Goal: Information Seeking & Learning: Learn about a topic

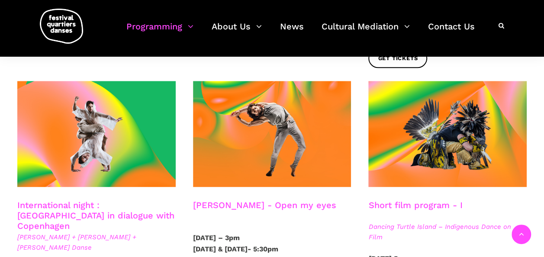
scroll to position [476, 0]
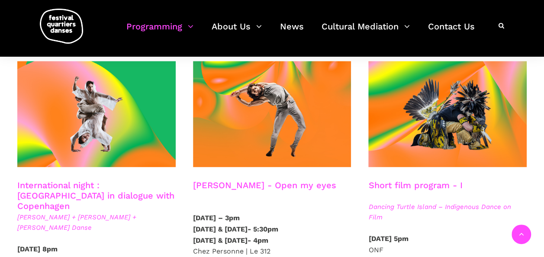
click at [242, 180] on link "Charles-Alexis Desgagnés - Open my eyes" at bounding box center [264, 185] width 143 height 10
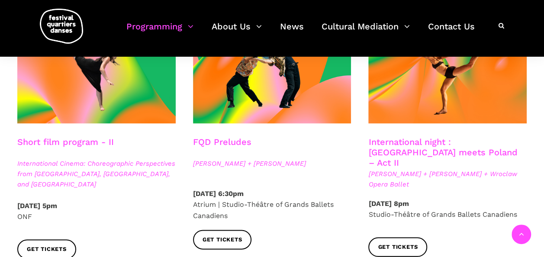
scroll to position [779, 0]
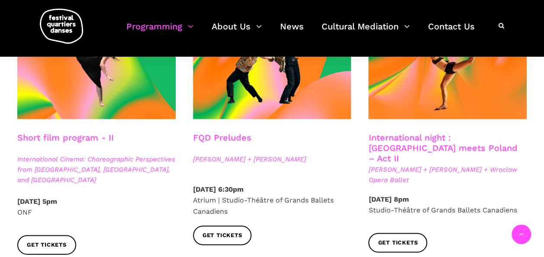
click at [235, 132] on link "FQD Preludes" at bounding box center [222, 137] width 58 height 10
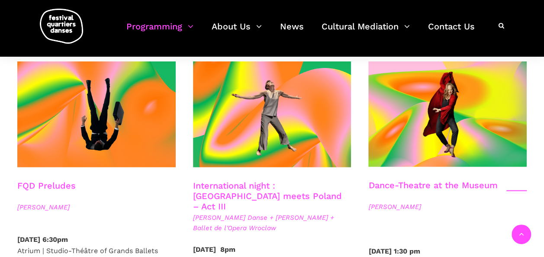
scroll to position [1039, 0]
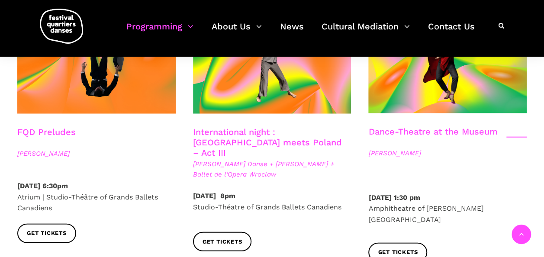
click at [44, 127] on link "FQD Preludes" at bounding box center [46, 132] width 58 height 10
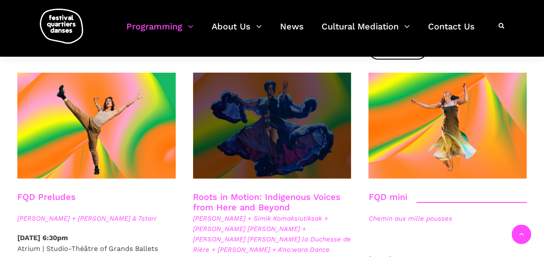
scroll to position [1256, 0]
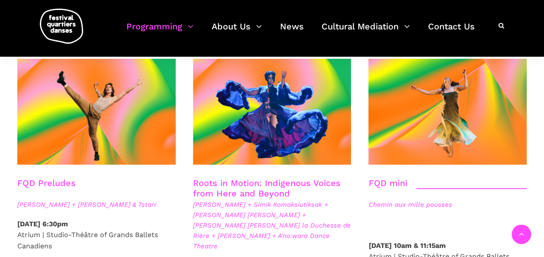
click at [264, 178] on link "Roots in Motion: Indigenous Voices from Here and Beyond" at bounding box center [267, 188] width 148 height 21
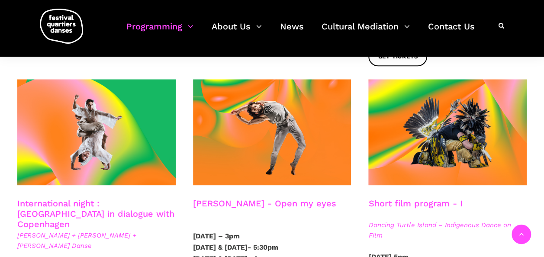
scroll to position [476, 0]
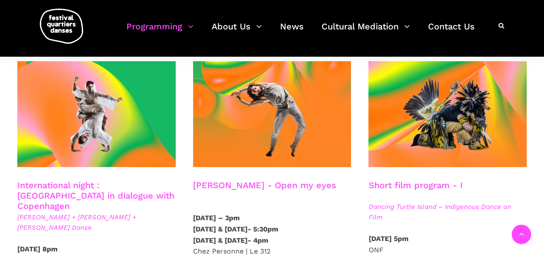
click at [392, 180] on h3 "Short film program - I" at bounding box center [415, 191] width 94 height 22
click at [435, 180] on h3 "Short film program - I" at bounding box center [415, 191] width 94 height 22
click at [423, 202] on span "Dancing Turtle Island – Indigenous Dance on Film" at bounding box center [447, 212] width 158 height 21
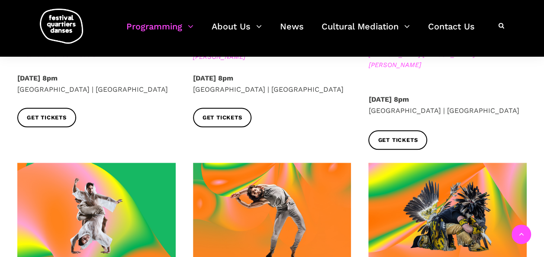
scroll to position [433, 0]
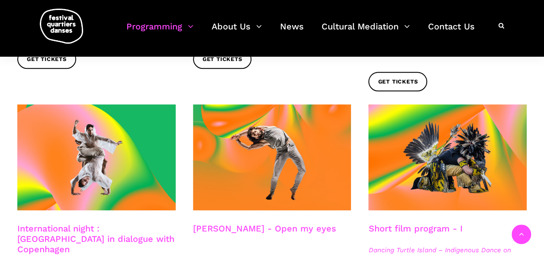
click at [463, 245] on span "Dancing Turtle Island – Indigenous Dance on Film" at bounding box center [447, 255] width 158 height 21
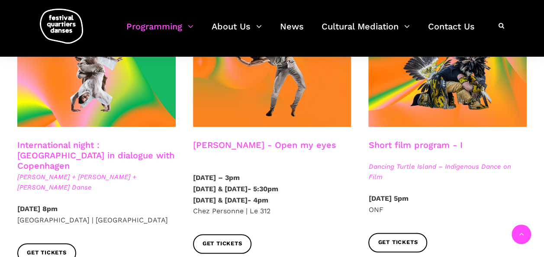
scroll to position [520, 0]
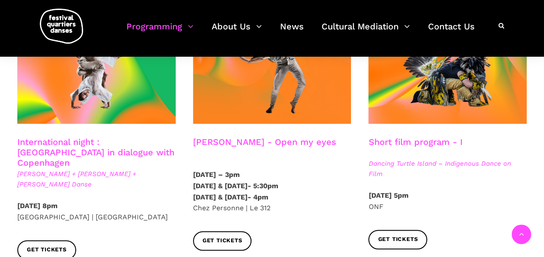
click at [410, 137] on h3 "Short film program - I" at bounding box center [415, 148] width 94 height 22
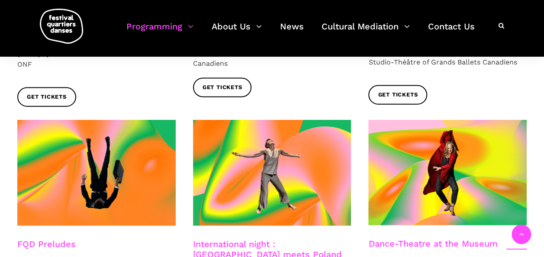
scroll to position [909, 0]
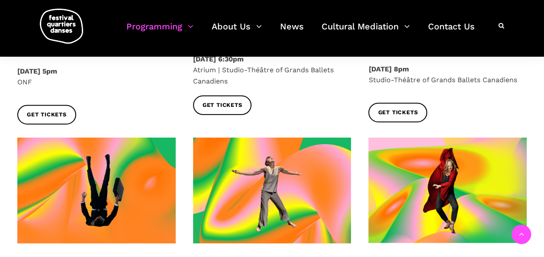
click at [436, 256] on link "Dance-Theatre at the Museum" at bounding box center [432, 261] width 129 height 10
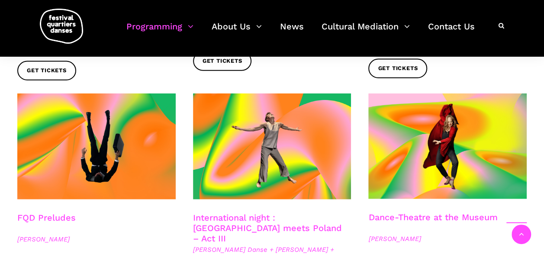
scroll to position [996, 0]
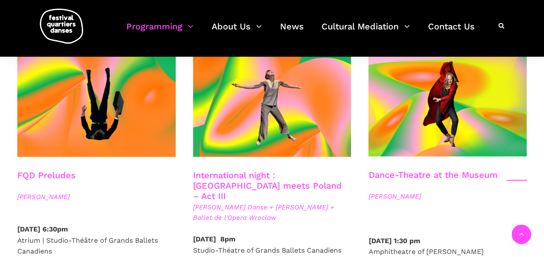
click at [64, 170] on link "FQD Preludes" at bounding box center [46, 175] width 58 height 10
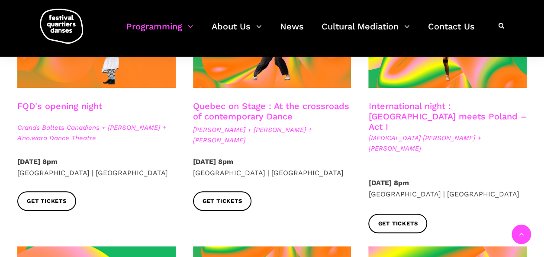
scroll to position [260, 0]
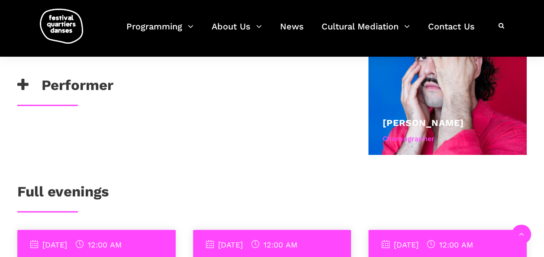
scroll to position [563, 0]
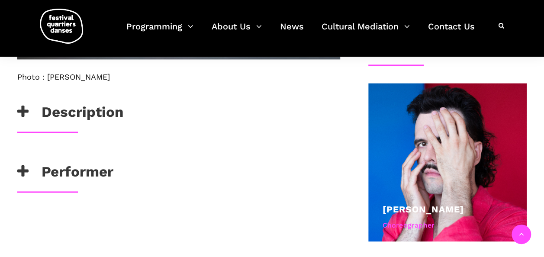
click at [81, 113] on h3 "Description" at bounding box center [70, 114] width 106 height 22
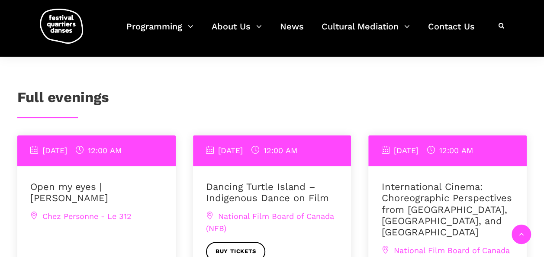
scroll to position [996, 0]
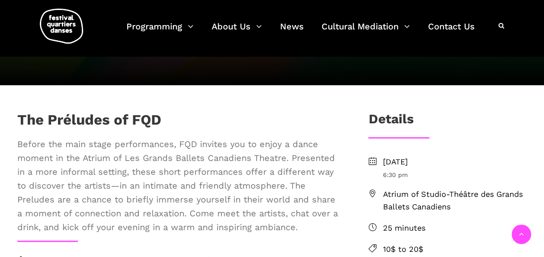
scroll to position [43, 0]
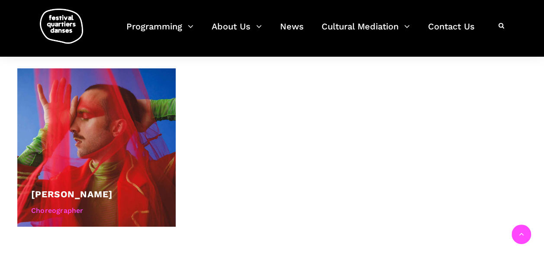
scroll to position [563, 0]
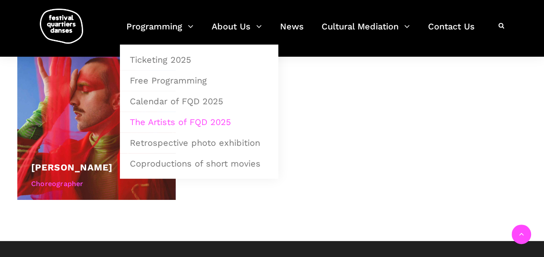
click at [152, 118] on link "The Artists of FQD 2025" at bounding box center [199, 122] width 149 height 20
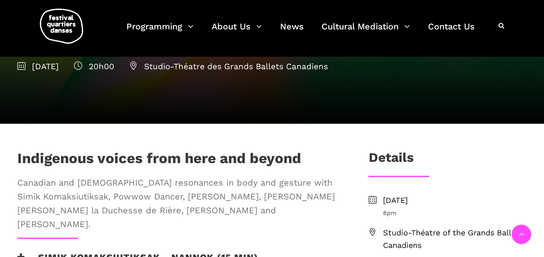
scroll to position [173, 0]
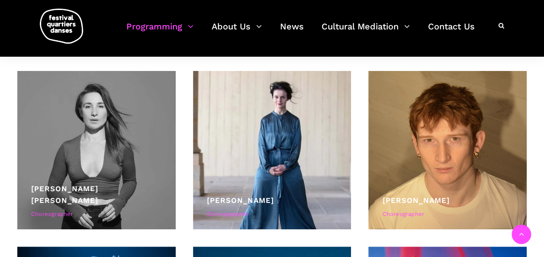
scroll to position [1385, 0]
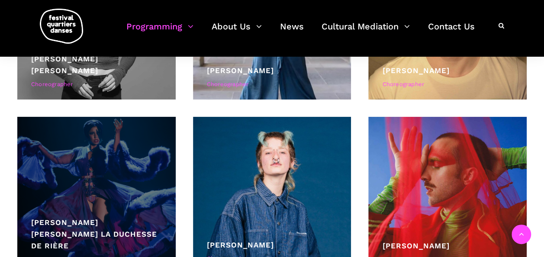
click at [94, 232] on link "Lou Lou la Duchesse de Rière" at bounding box center [94, 234] width 126 height 32
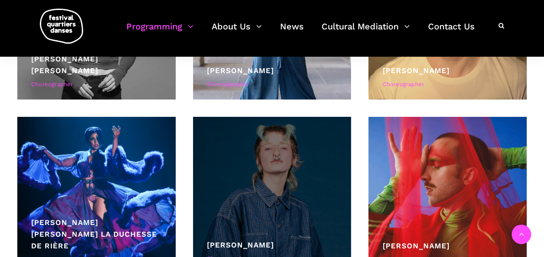
drag, startPoint x: 258, startPoint y: 243, endPoint x: 262, endPoint y: 239, distance: 6.2
click at [259, 243] on link "[PERSON_NAME]" at bounding box center [240, 245] width 67 height 9
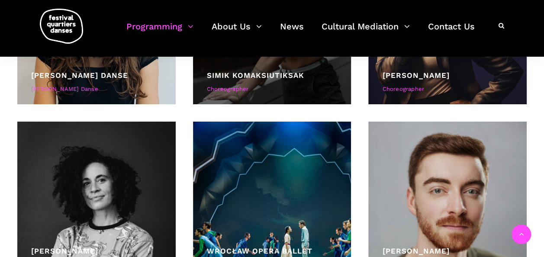
scroll to position [1775, 0]
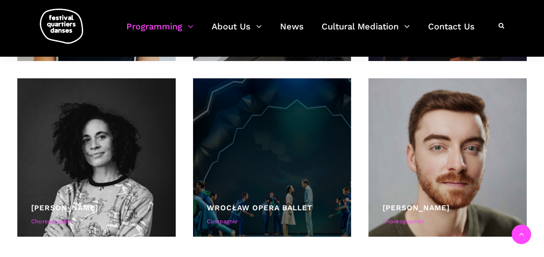
click at [243, 179] on div at bounding box center [272, 157] width 158 height 158
click at [276, 205] on link "Wrocław Opera Ballet" at bounding box center [260, 207] width 106 height 9
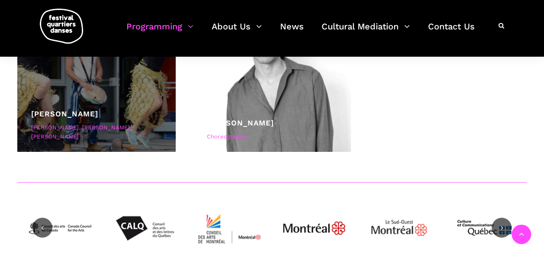
scroll to position [3420, 0]
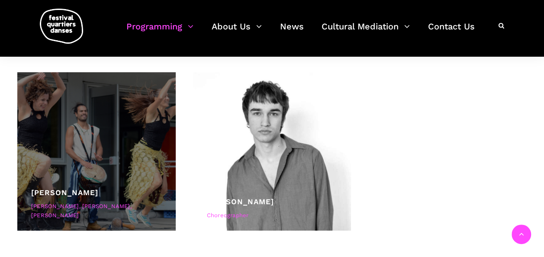
click at [113, 161] on div at bounding box center [96, 151] width 158 height 158
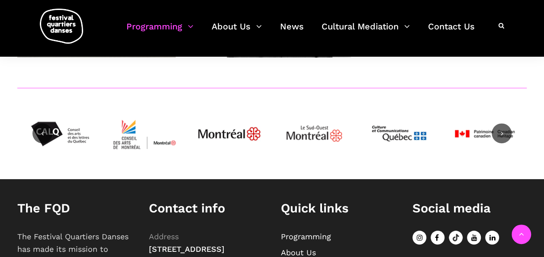
scroll to position [3464, 0]
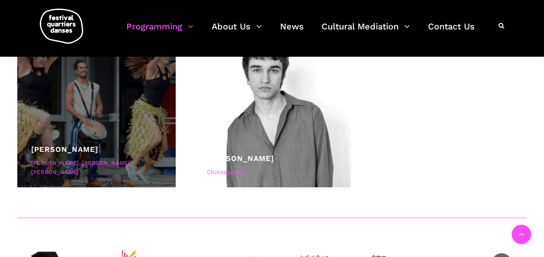
click at [61, 149] on link "Taafé Fanga" at bounding box center [64, 149] width 67 height 9
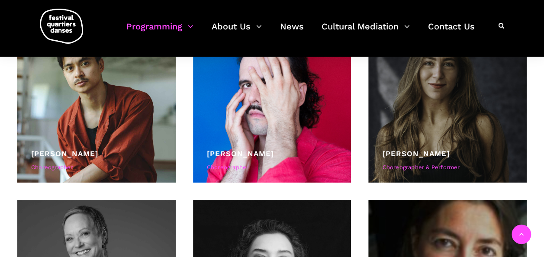
scroll to position [563, 0]
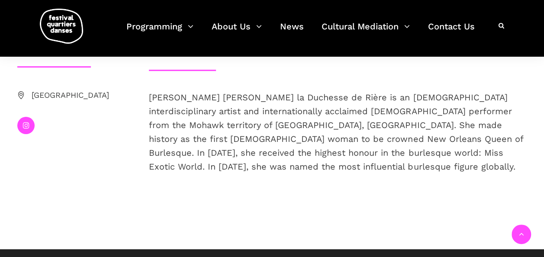
scroll to position [173, 0]
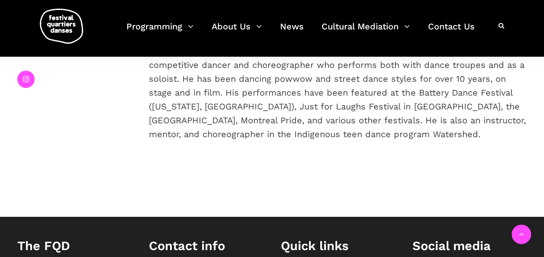
scroll to position [216, 0]
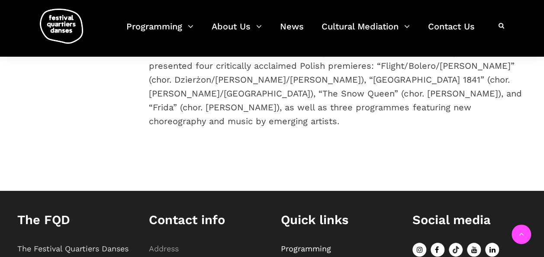
scroll to position [216, 0]
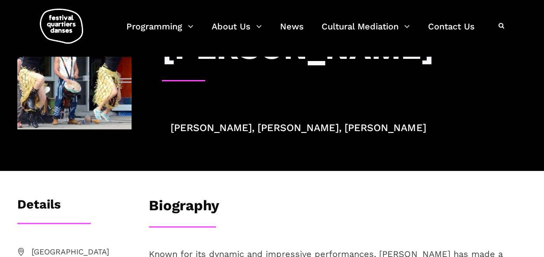
scroll to position [43, 0]
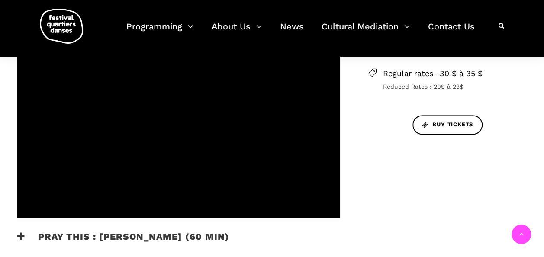
scroll to position [303, 0]
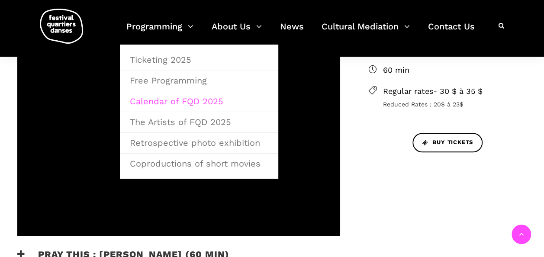
click at [177, 98] on link "Calendar of FQD 2025" at bounding box center [199, 101] width 149 height 20
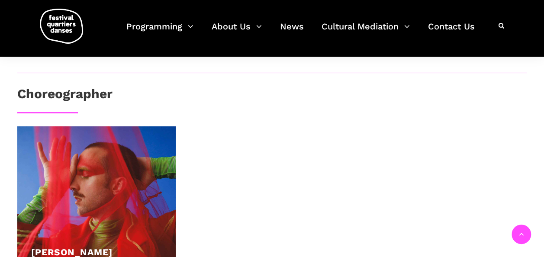
scroll to position [433, 0]
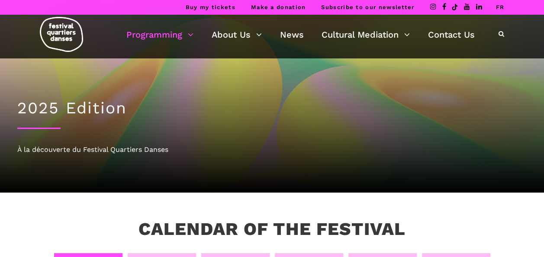
scroll to position [130, 0]
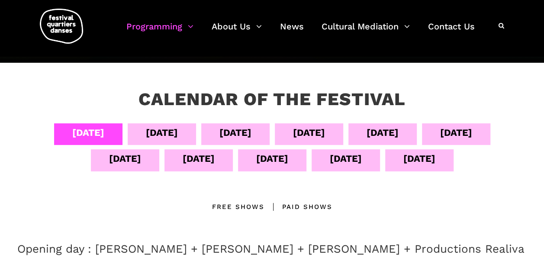
click at [396, 136] on div "Sept 08" at bounding box center [383, 132] width 32 height 15
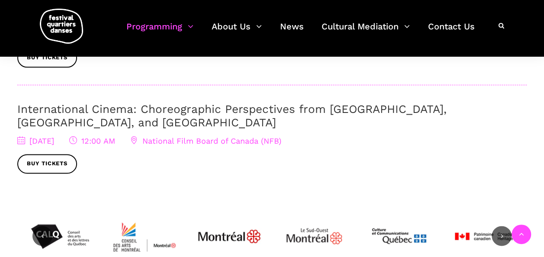
scroll to position [433, 0]
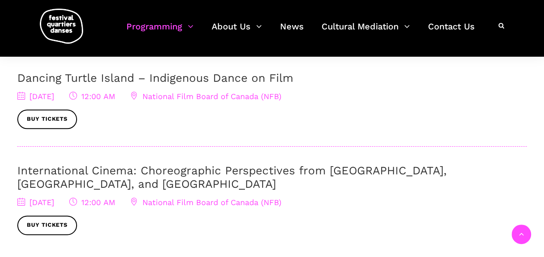
click at [61, 78] on link "Dancing Turtle Island – Indigenous Dance on Film" at bounding box center [155, 77] width 276 height 13
click at [72, 169] on link "International Cinema: Choreographic Perspectives from [GEOGRAPHIC_DATA], [GEOGR…" at bounding box center [231, 177] width 429 height 26
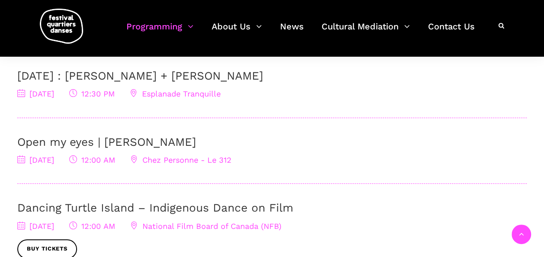
scroll to position [216, 0]
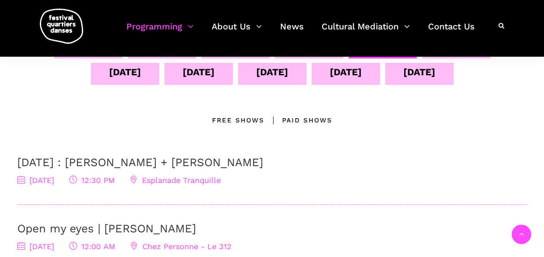
click at [147, 162] on link "[DATE] : [PERSON_NAME] + [PERSON_NAME]" at bounding box center [140, 162] width 246 height 13
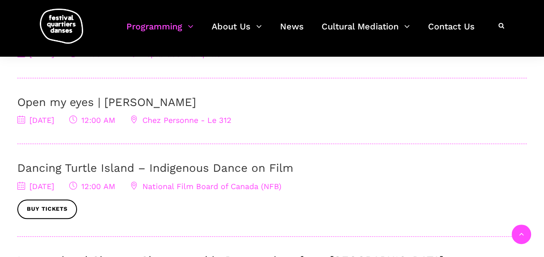
scroll to position [346, 0]
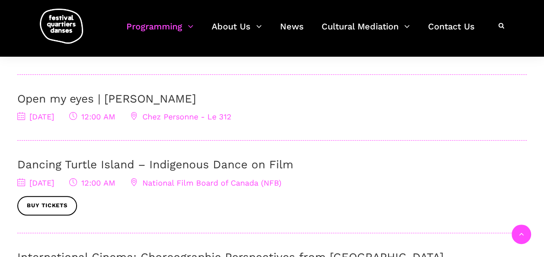
click at [99, 99] on link "Open my eyes | [PERSON_NAME]" at bounding box center [106, 98] width 179 height 13
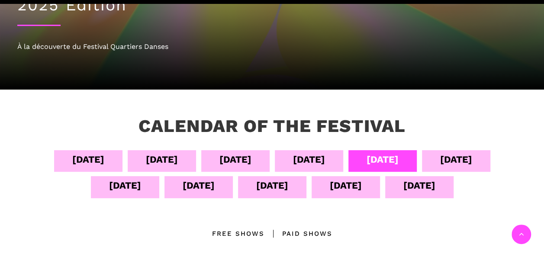
scroll to position [173, 0]
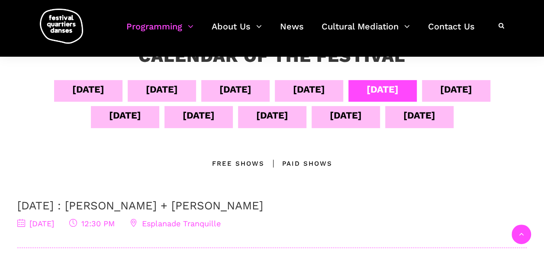
click at [464, 93] on div "Sept 09" at bounding box center [456, 89] width 32 height 15
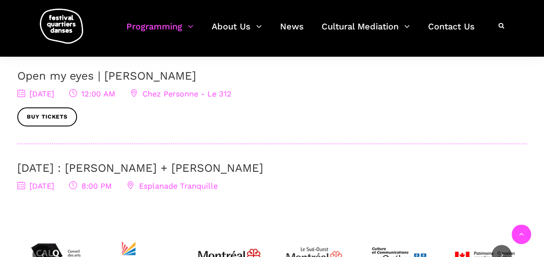
scroll to position [346, 0]
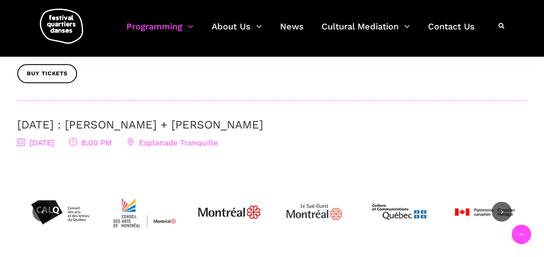
click at [132, 126] on link "[DATE] : [PERSON_NAME] + [PERSON_NAME]" at bounding box center [140, 124] width 246 height 13
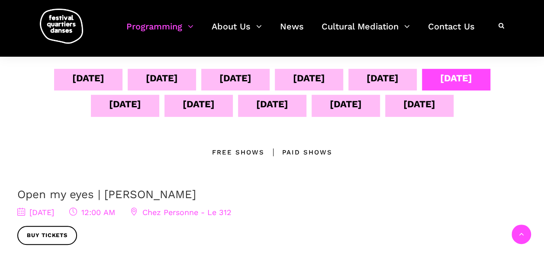
scroll to position [173, 0]
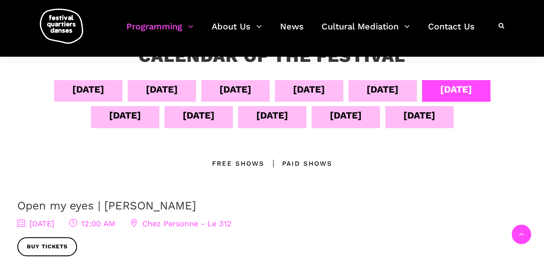
click at [131, 119] on div "Sept 10" at bounding box center [125, 115] width 32 height 15
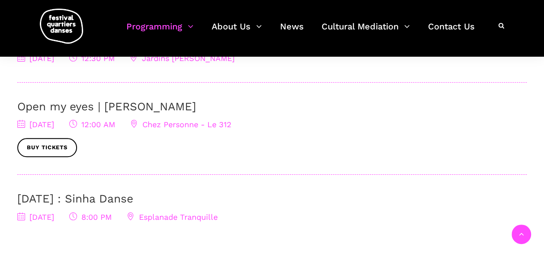
scroll to position [390, 0]
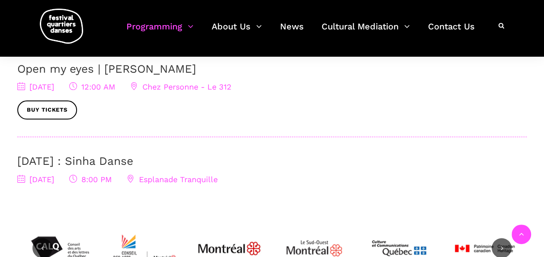
click at [133, 155] on link "[DATE] : Sinha Danse" at bounding box center [75, 161] width 116 height 13
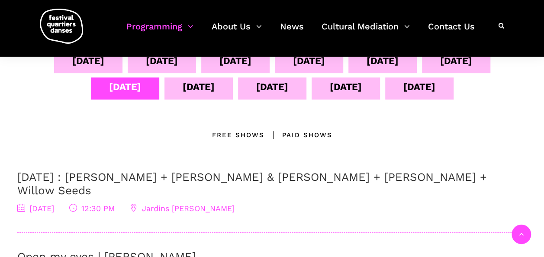
scroll to position [130, 0]
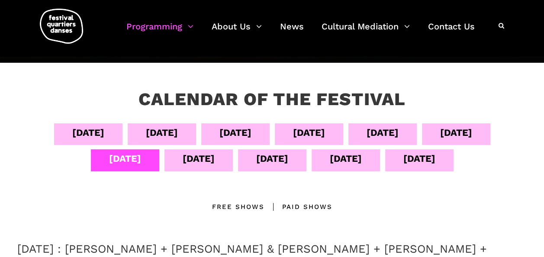
click at [203, 162] on div "Sept 11" at bounding box center [199, 158] width 32 height 15
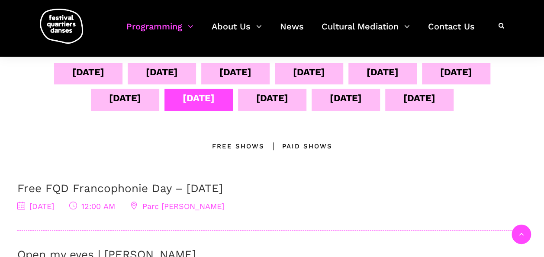
scroll to position [260, 0]
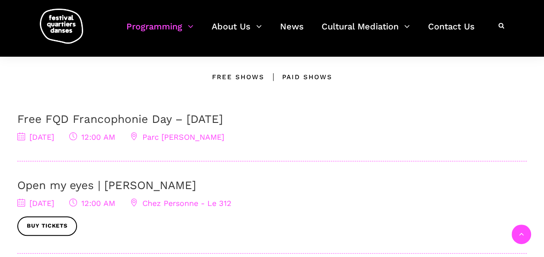
click at [221, 116] on link "Free FQD Francophonie Day – [DATE]" at bounding box center [120, 119] width 206 height 13
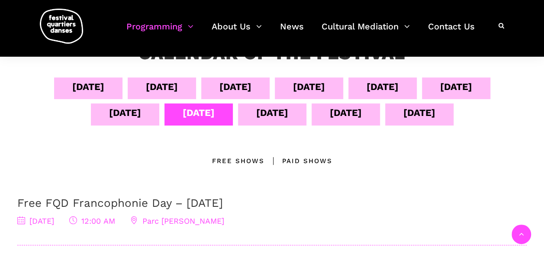
scroll to position [173, 0]
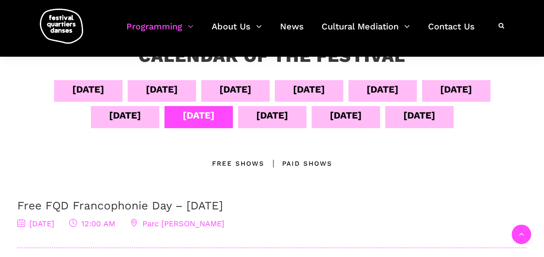
click at [268, 122] on div "Sept 12" at bounding box center [272, 115] width 32 height 15
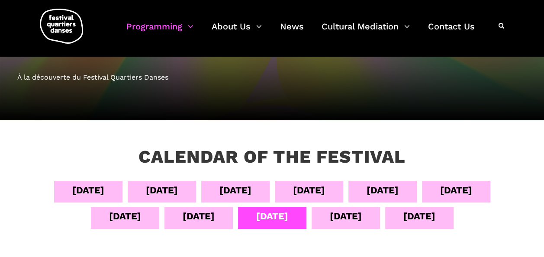
scroll to position [43, 0]
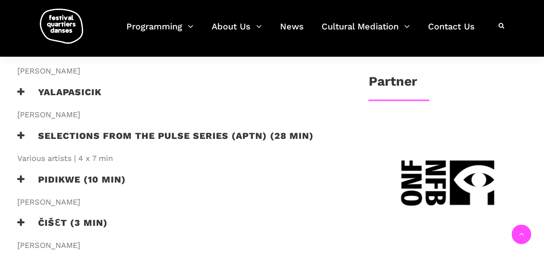
scroll to position [476, 0]
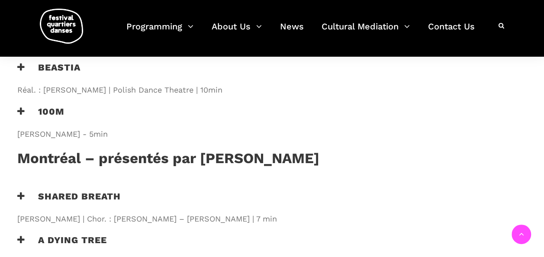
scroll to position [736, 0]
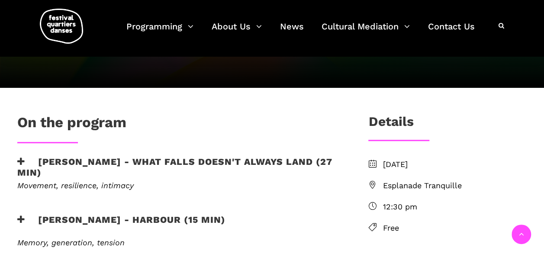
scroll to position [216, 0]
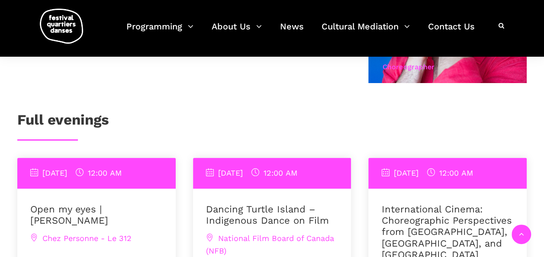
scroll to position [736, 0]
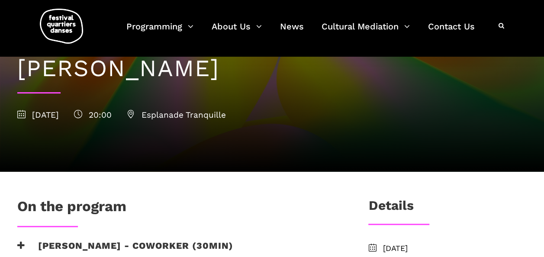
scroll to position [173, 0]
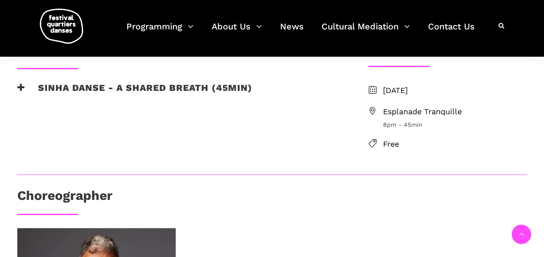
scroll to position [173, 0]
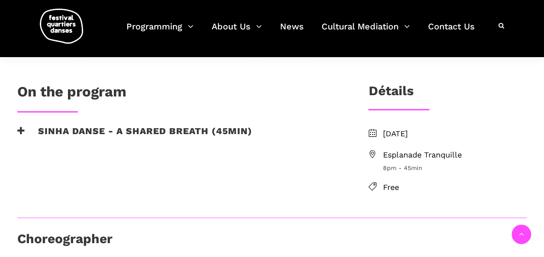
click at [102, 240] on h3 "Choreographer" at bounding box center [64, 242] width 95 height 22
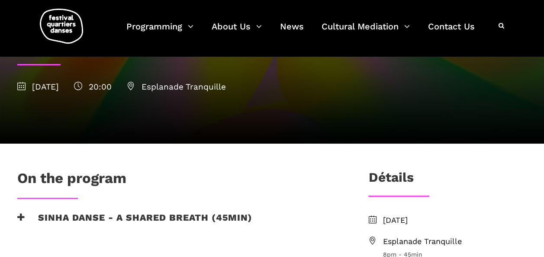
scroll to position [87, 0]
click at [166, 216] on h3 "Sinha Danse - A shared breath (45min)" at bounding box center [134, 223] width 235 height 22
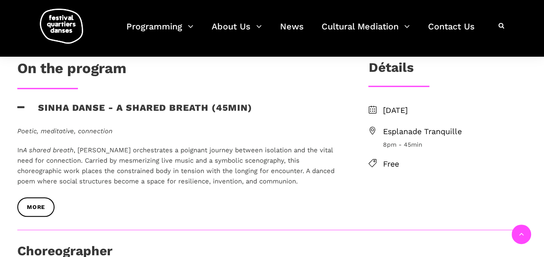
scroll to position [216, 0]
